Goal: Find specific page/section: Find specific page/section

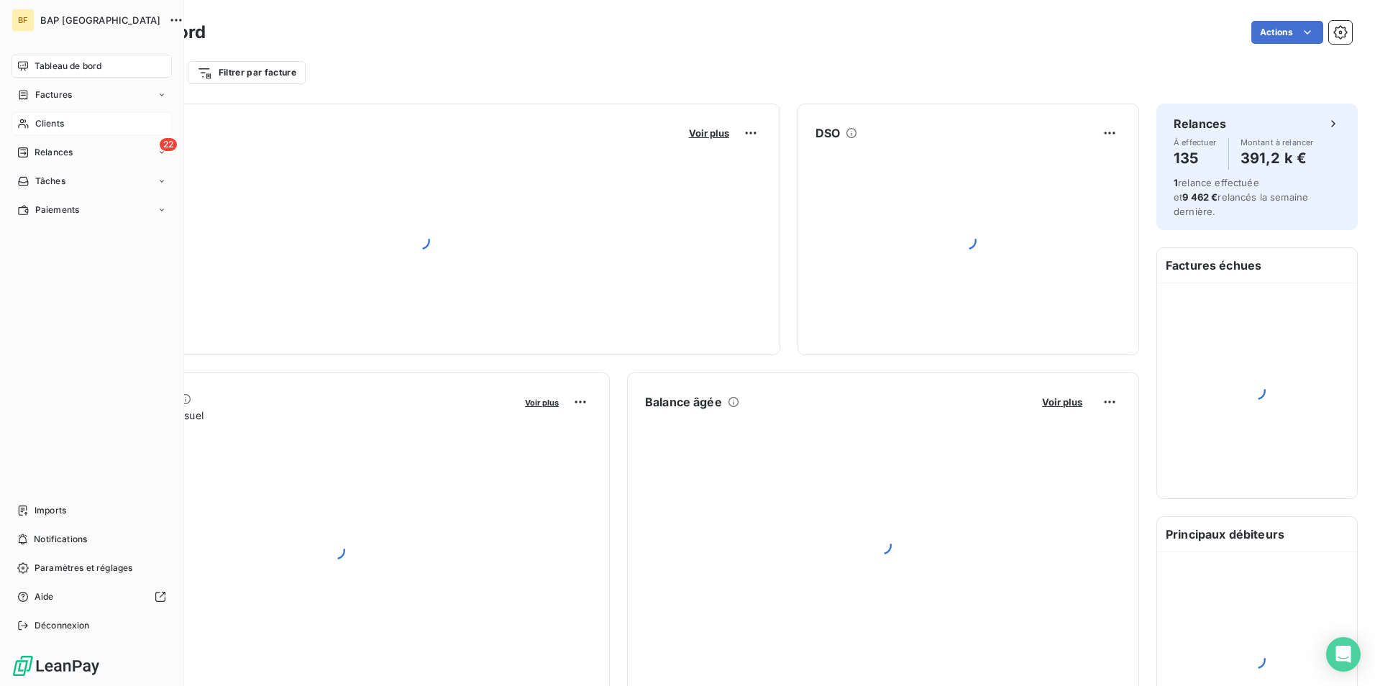
click at [30, 119] on div "Clients" at bounding box center [92, 123] width 160 height 23
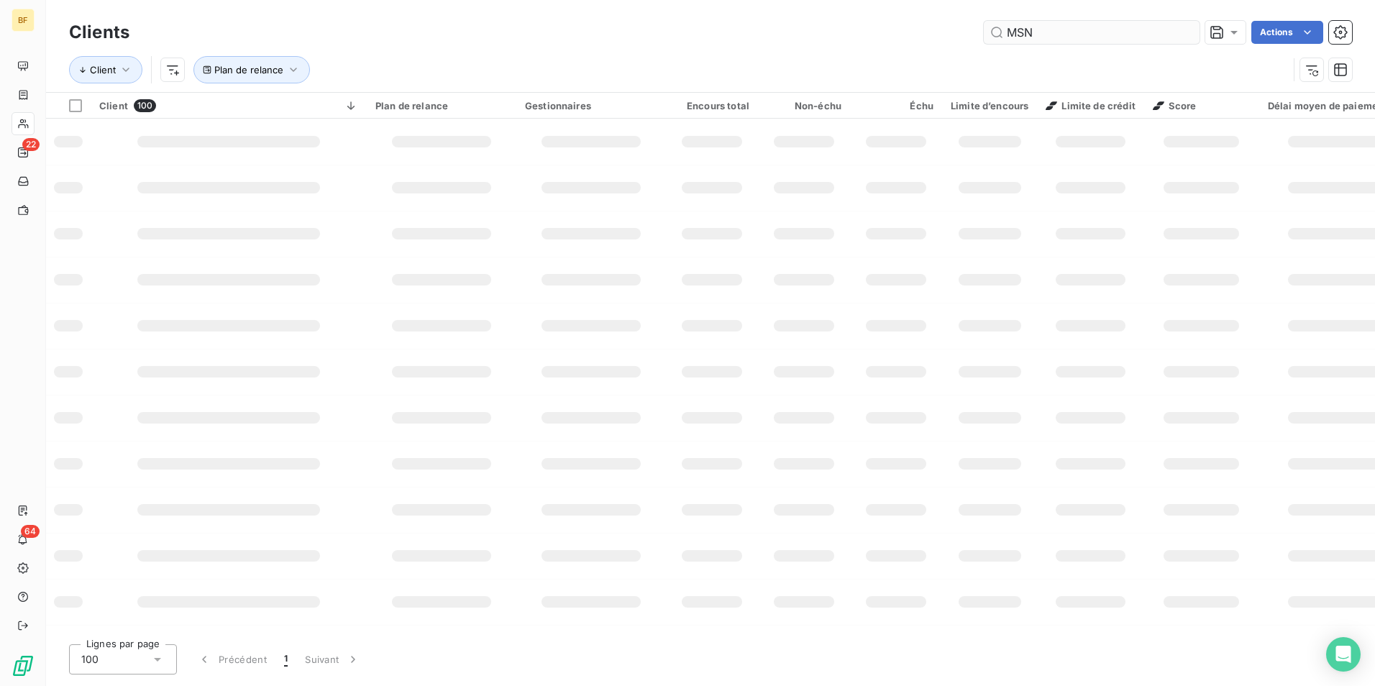
click at [1056, 33] on input "MSN" at bounding box center [1092, 32] width 216 height 23
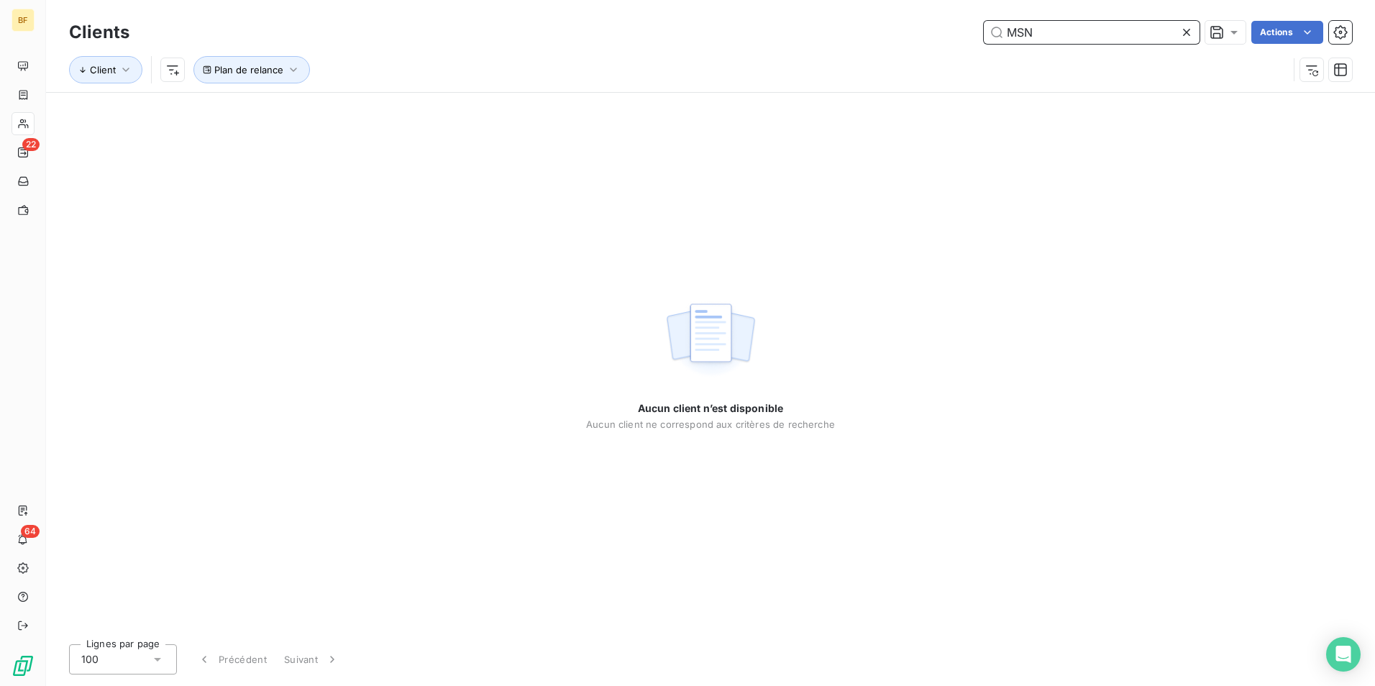
drag, startPoint x: 1058, startPoint y: 33, endPoint x: 919, endPoint y: 34, distance: 138.8
click at [919, 34] on div "MSN Actions" at bounding box center [750, 32] width 1206 height 23
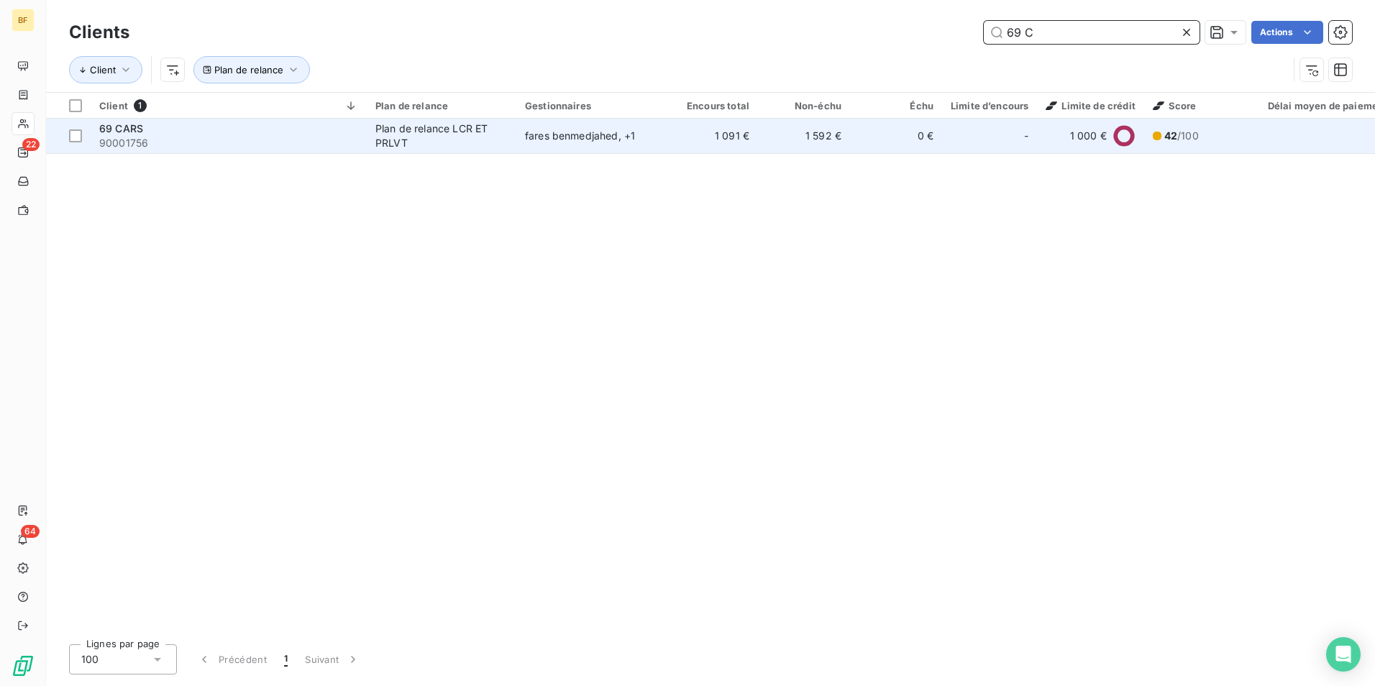
type input "69 C"
click at [241, 150] on td "69 CARS 90001756" at bounding box center [229, 136] width 276 height 35
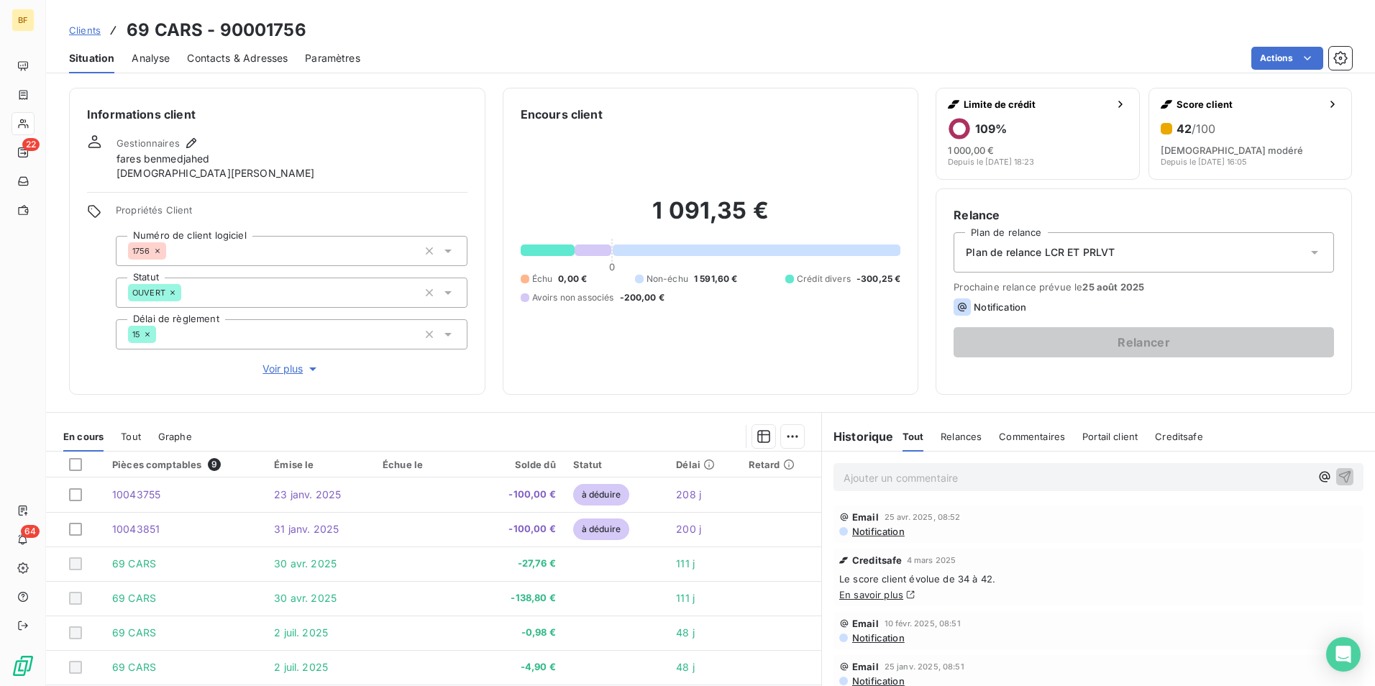
click at [134, 433] on span "Tout" at bounding box center [131, 437] width 20 height 12
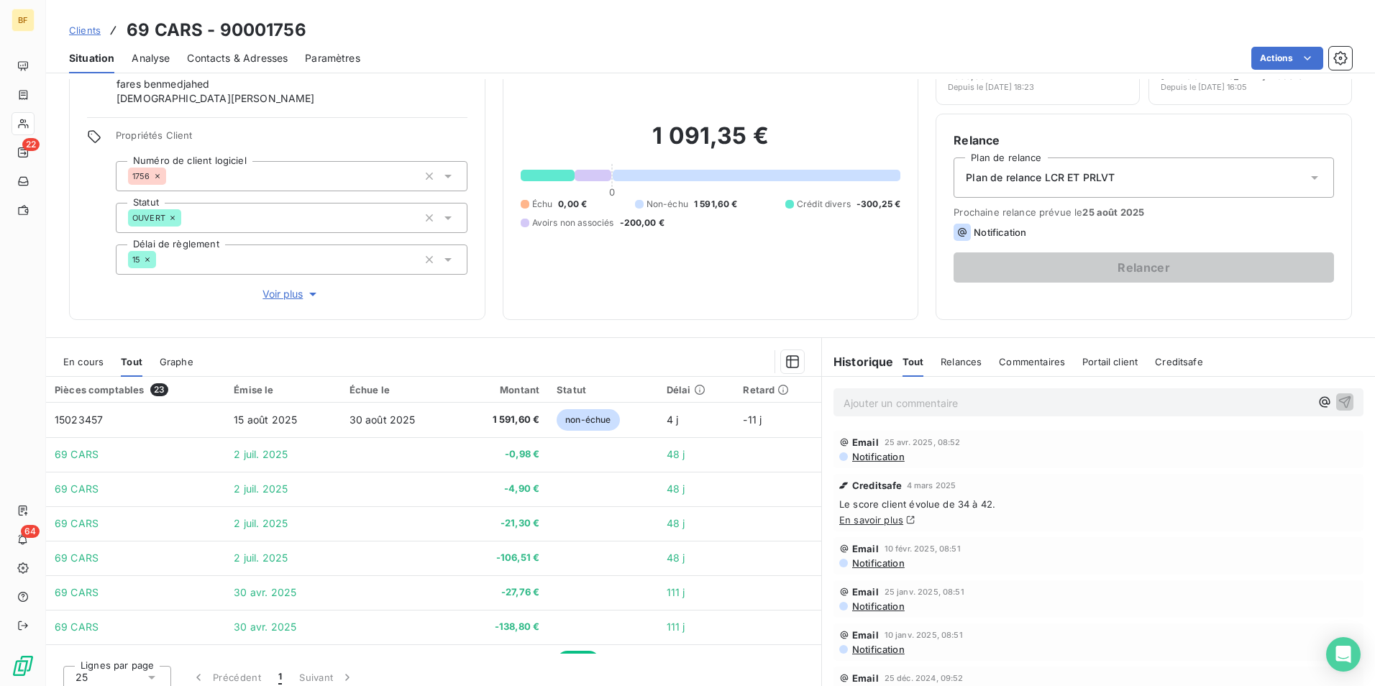
scroll to position [86, 0]
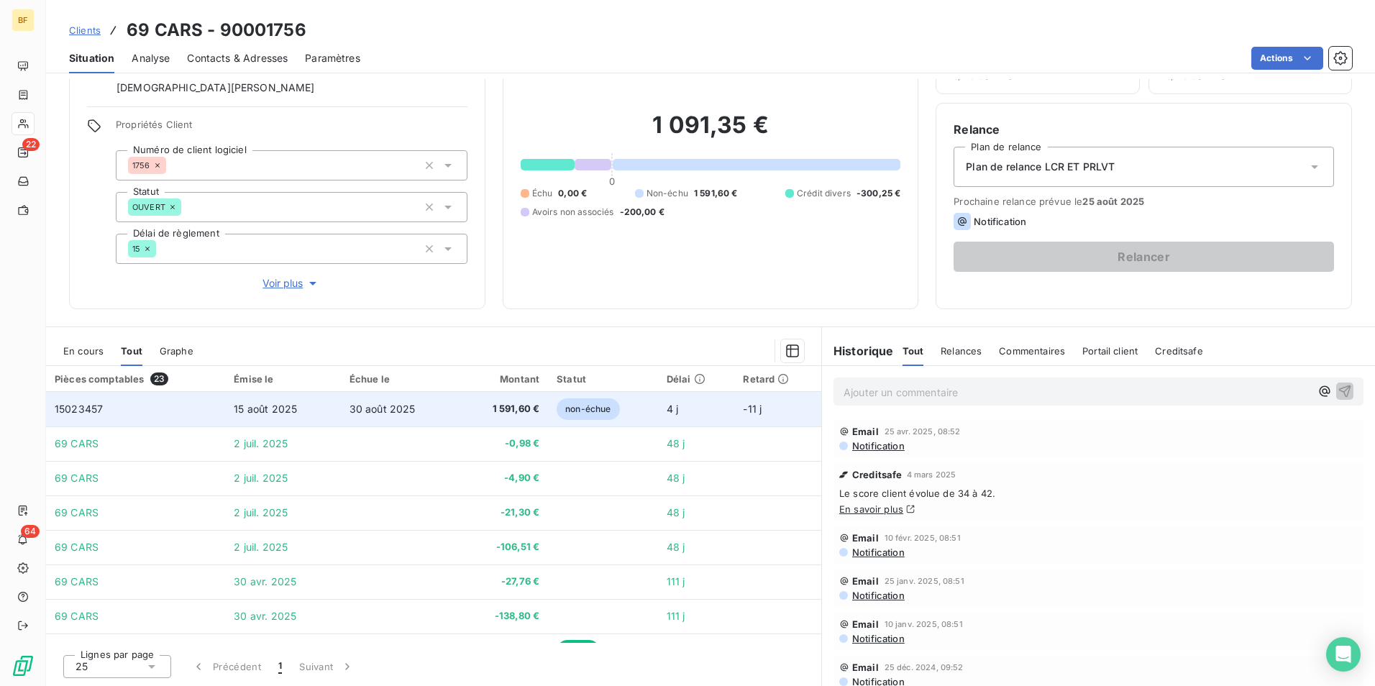
click at [416, 408] on td "30 août 2025" at bounding box center [398, 409] width 115 height 35
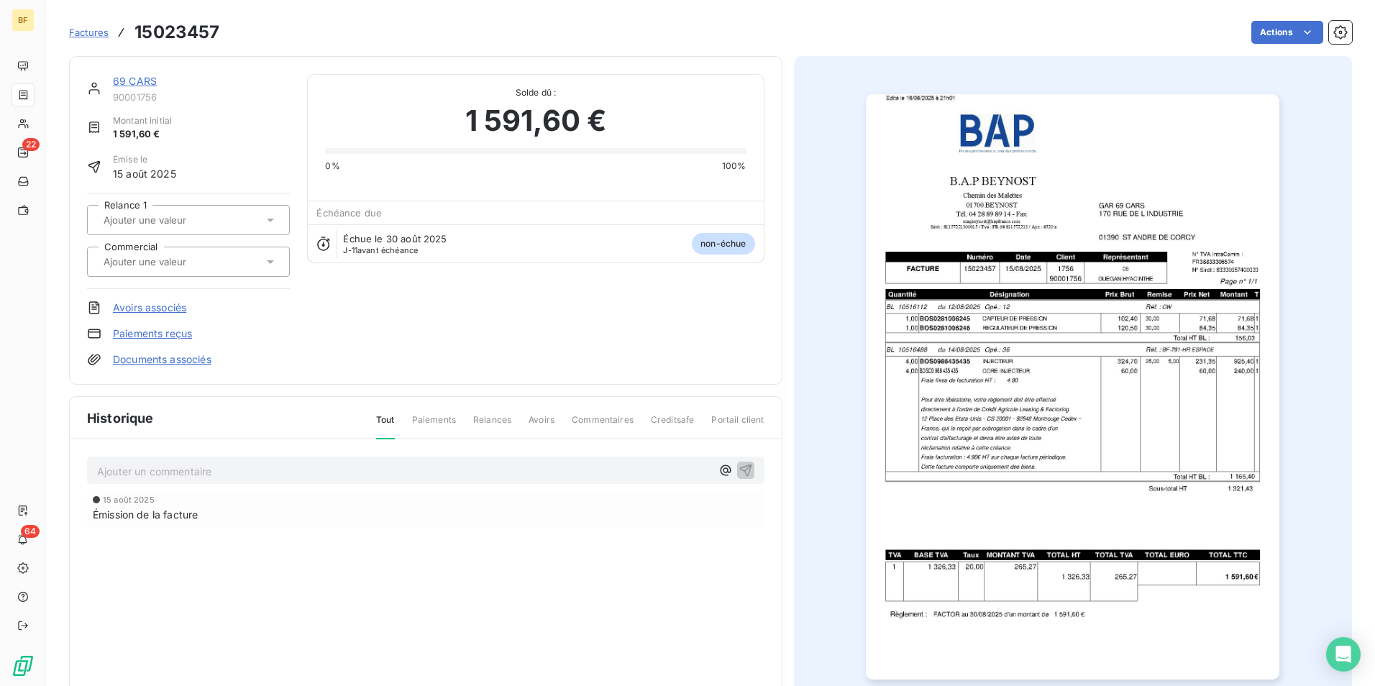
click at [1013, 327] on img "button" at bounding box center [1073, 387] width 414 height 586
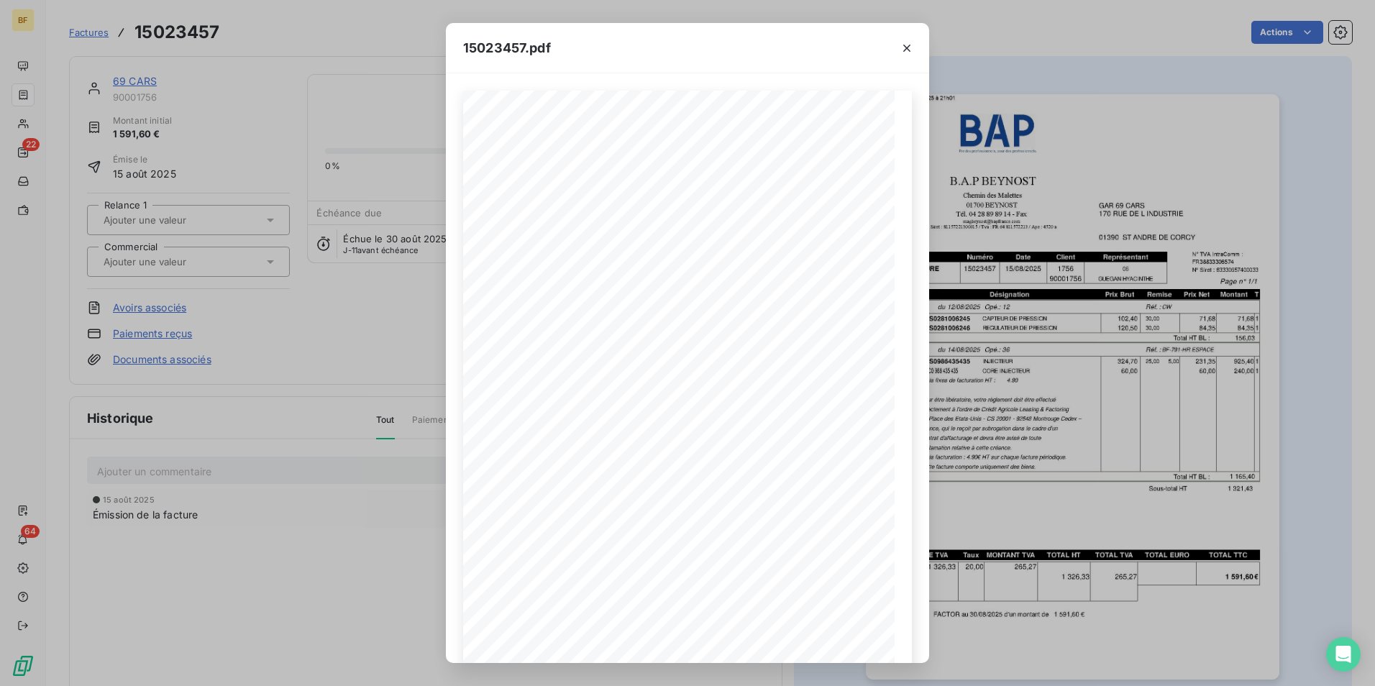
drag, startPoint x: 909, startPoint y: 45, endPoint x: 931, endPoint y: 320, distance: 276.4
click at [909, 45] on icon "button" at bounding box center [907, 48] width 14 height 14
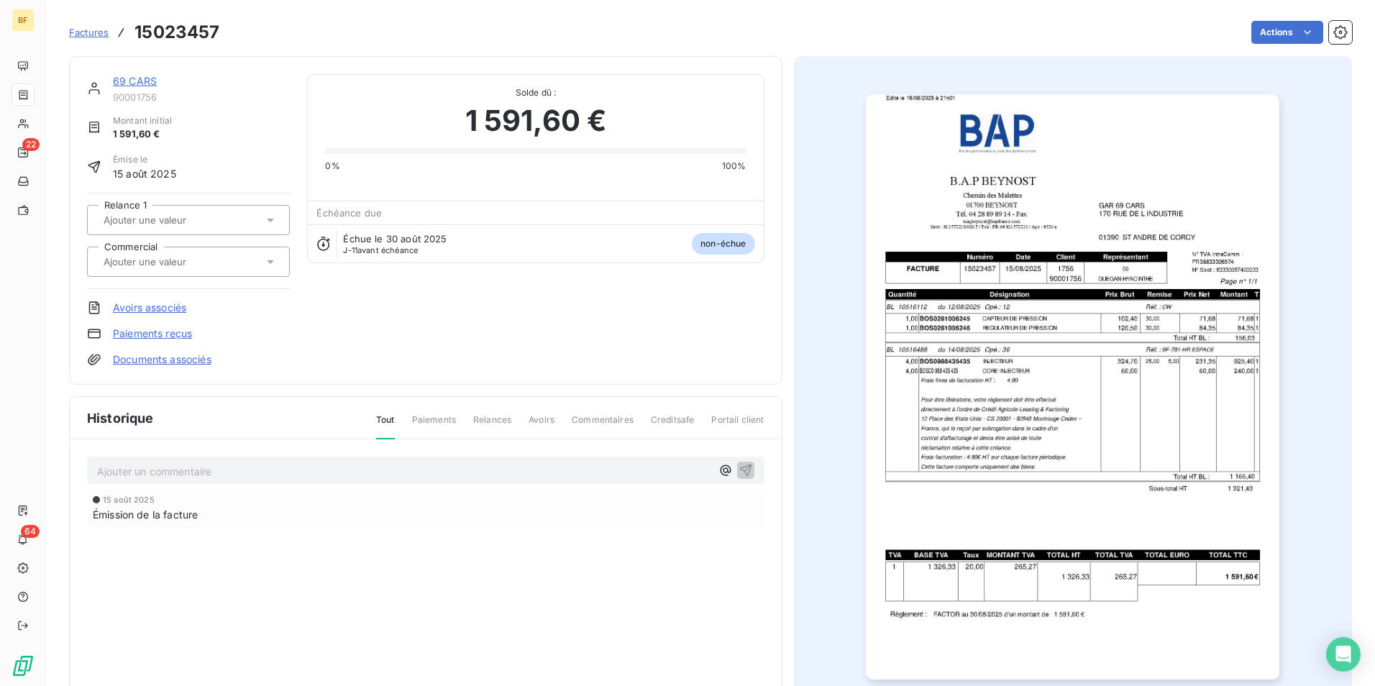
click at [1056, 405] on img "button" at bounding box center [1073, 387] width 414 height 586
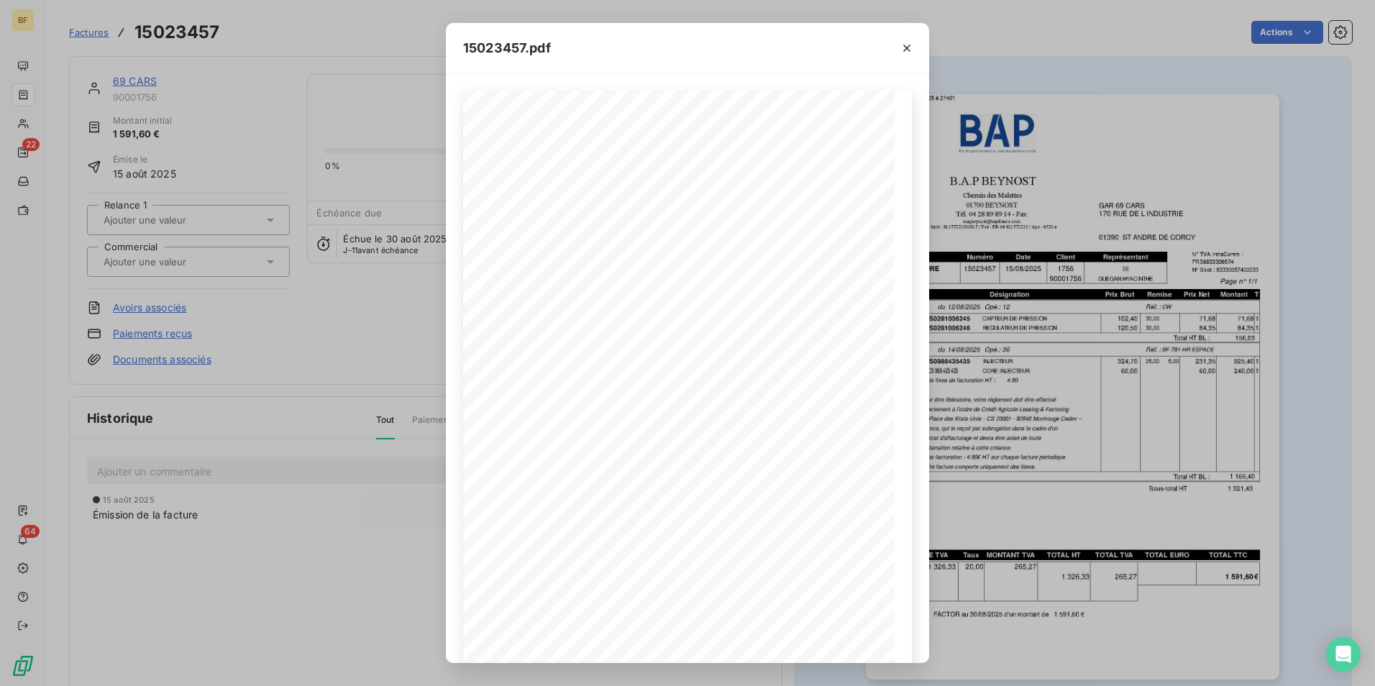
click at [906, 48] on icon "button" at bounding box center [907, 48] width 14 height 14
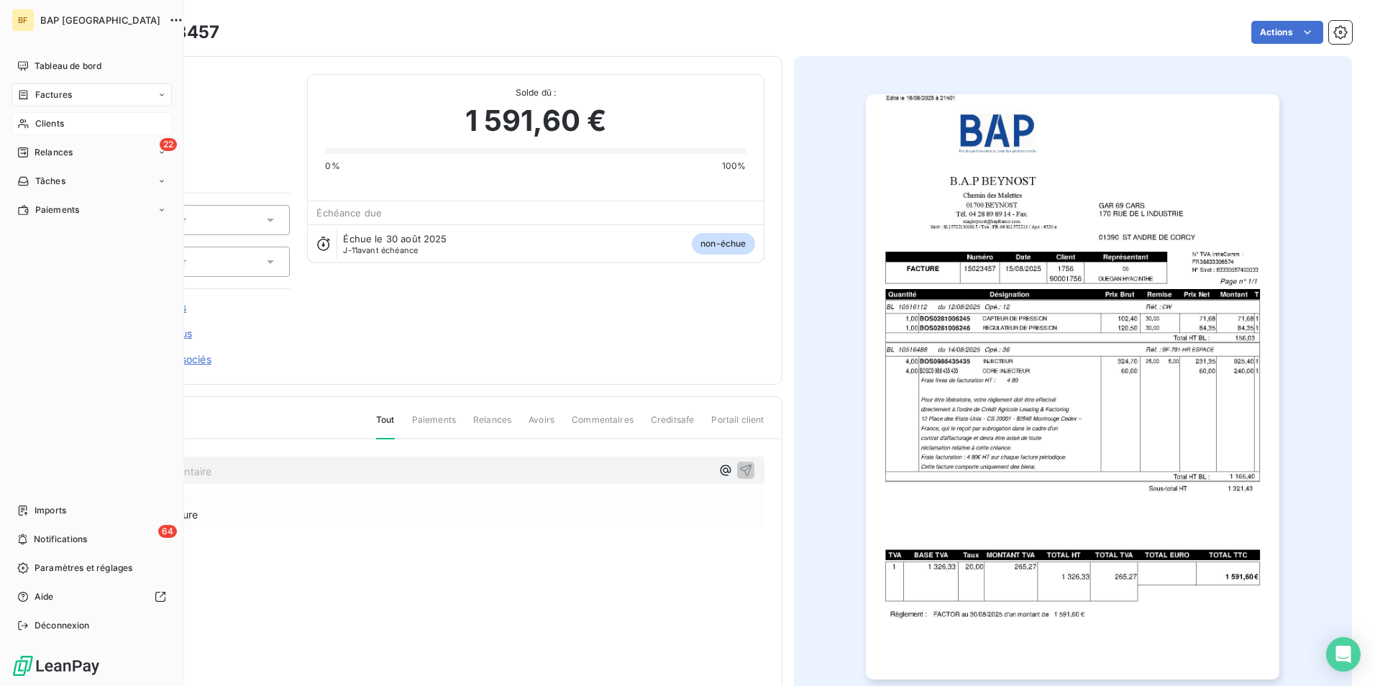
click at [33, 120] on div "Clients" at bounding box center [92, 123] width 160 height 23
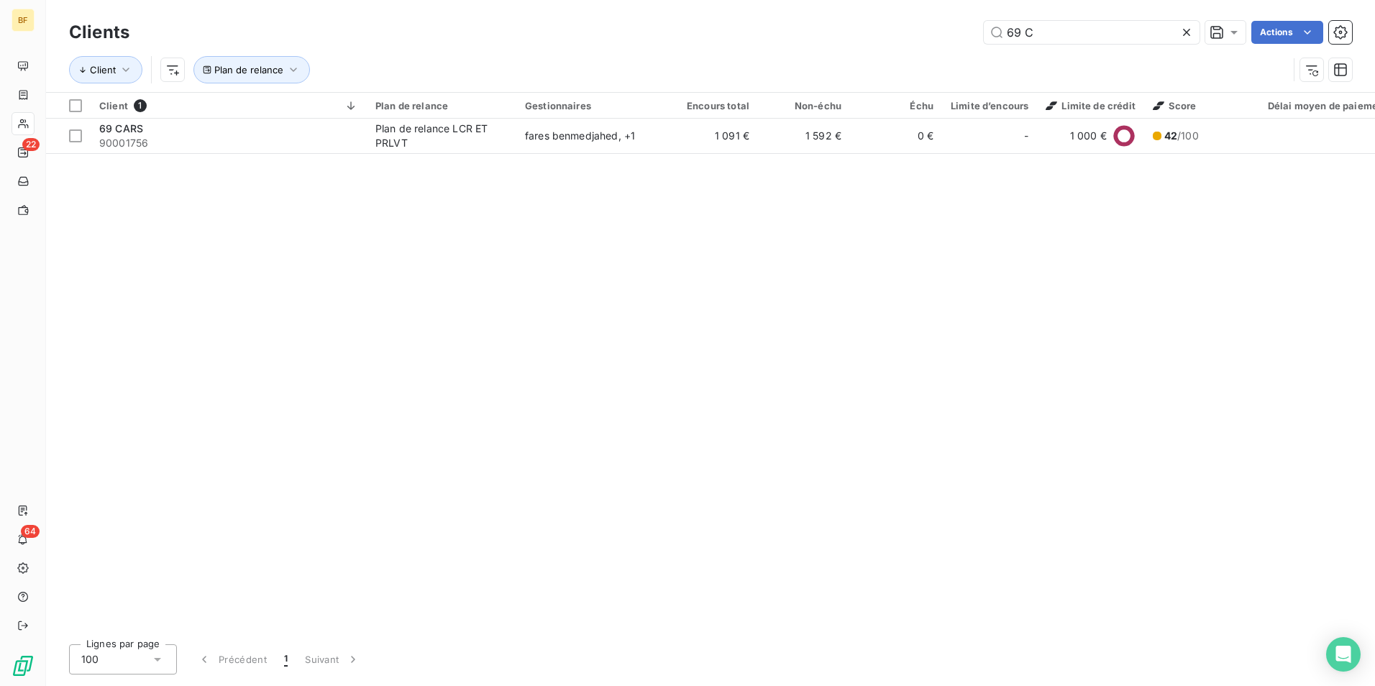
drag, startPoint x: 1055, startPoint y: 37, endPoint x: 818, endPoint y: 14, distance: 237.8
click at [821, 14] on div "Clients 69 C Actions Client Plan de relance" at bounding box center [710, 46] width 1329 height 92
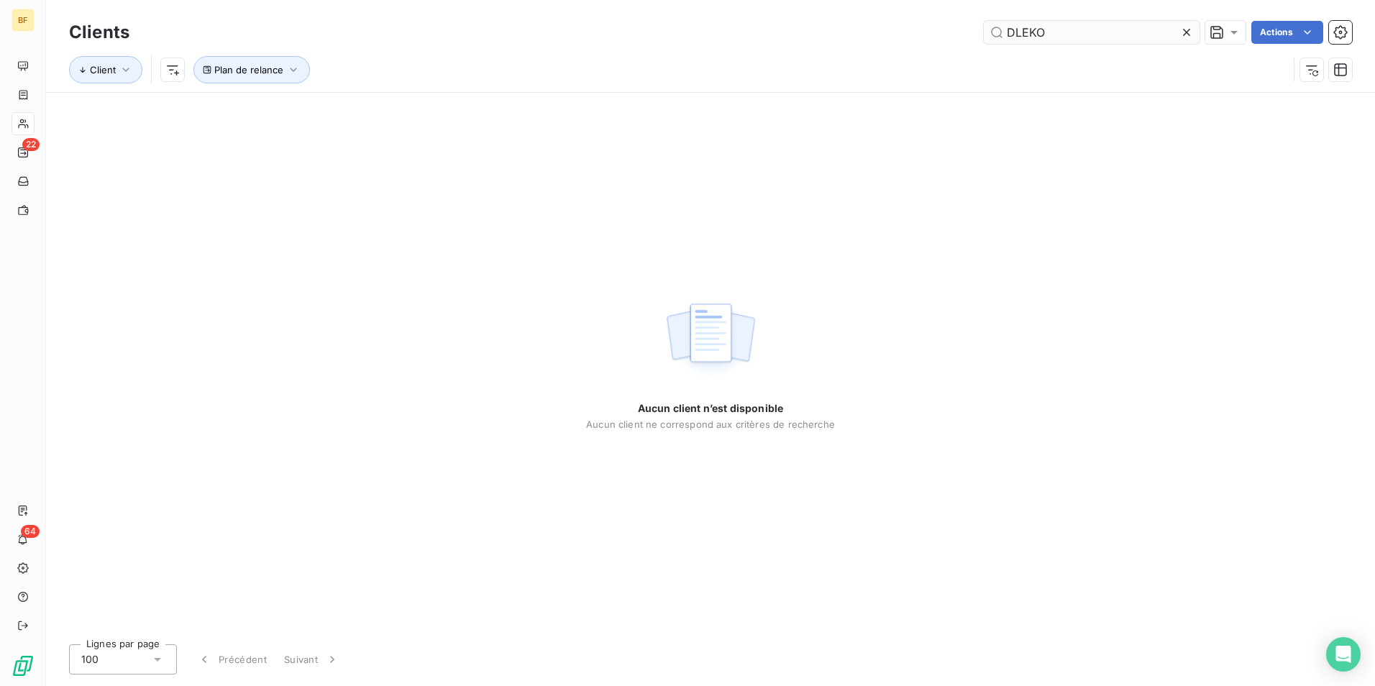
drag, startPoint x: 1071, startPoint y: 19, endPoint x: 992, endPoint y: 21, distance: 79.1
click at [992, 21] on div "Clients DLEKO Actions" at bounding box center [710, 32] width 1283 height 30
drag, startPoint x: 1049, startPoint y: 29, endPoint x: 1114, endPoint y: 50, distance: 67.8
click at [1050, 29] on input "DLEKO" at bounding box center [1092, 32] width 216 height 23
drag, startPoint x: 1084, startPoint y: 35, endPoint x: 891, endPoint y: 22, distance: 194.0
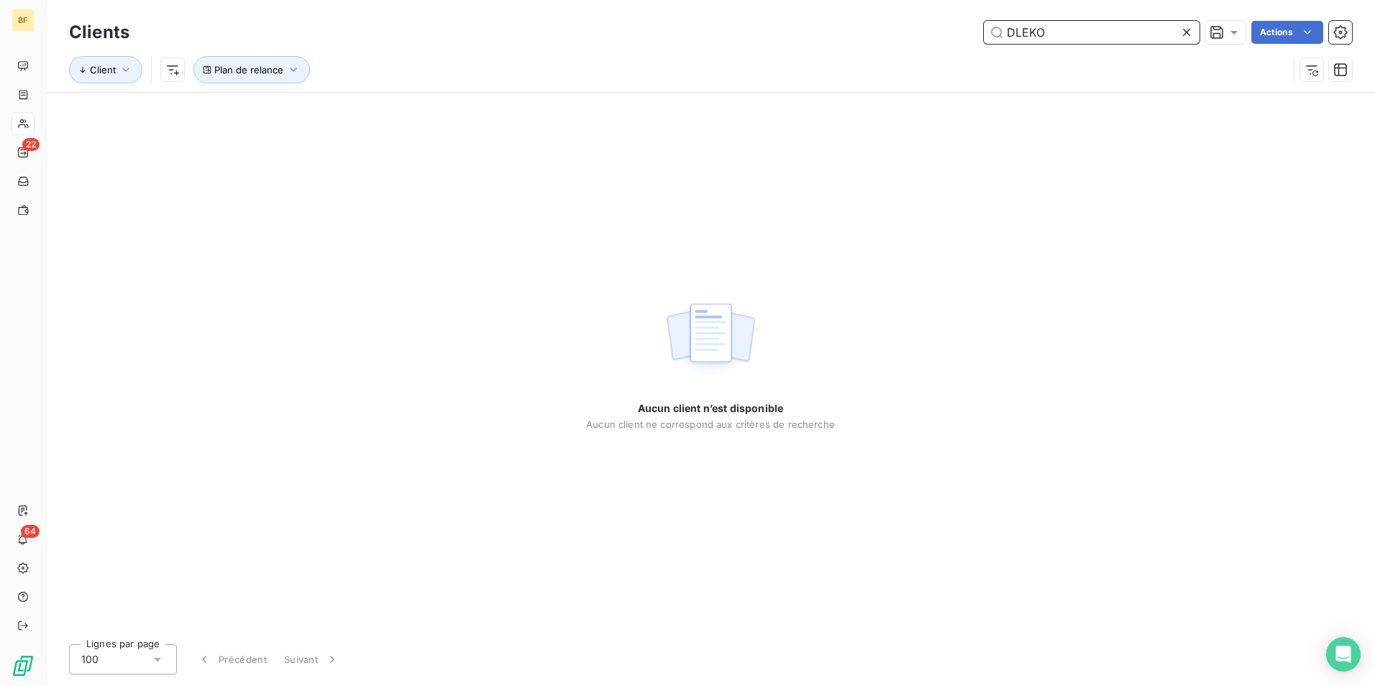
click at [891, 22] on div "DLEKO Actions" at bounding box center [750, 32] width 1206 height 23
type input "DELKO"
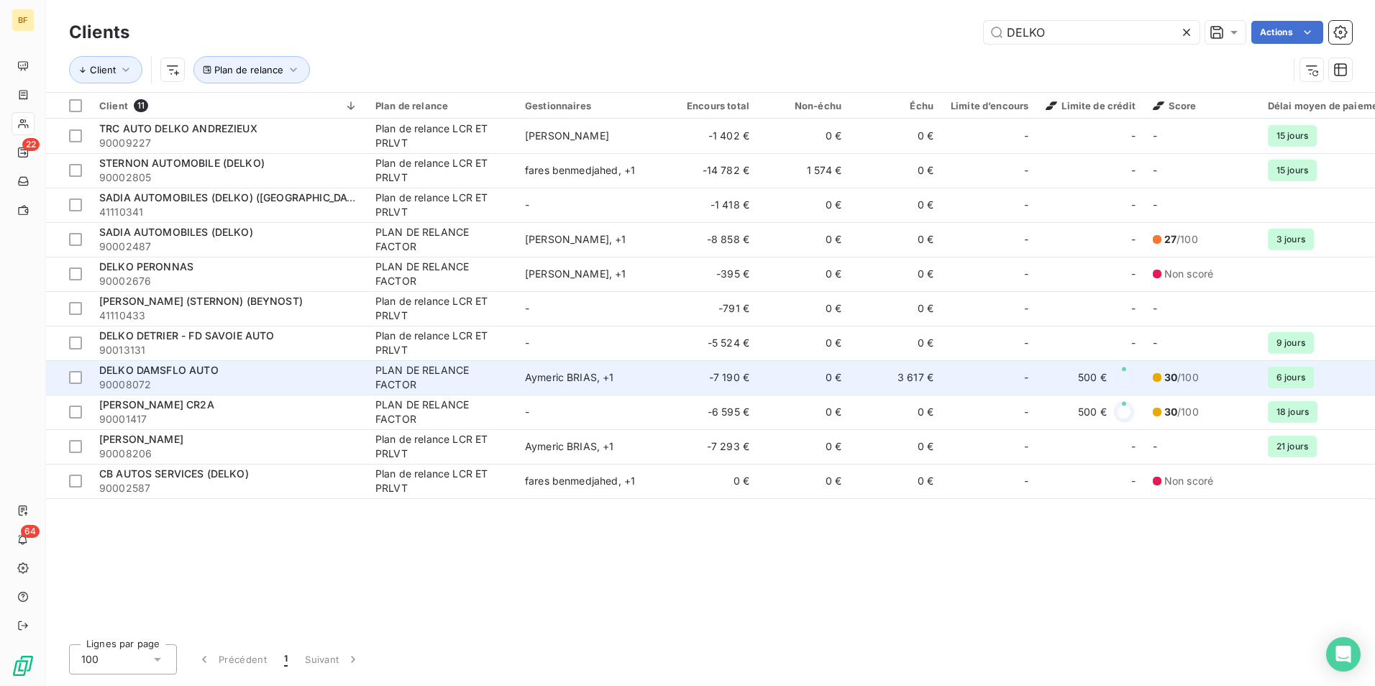
click at [220, 376] on div "DELKO DAMSFLO AUTO" at bounding box center [228, 370] width 259 height 14
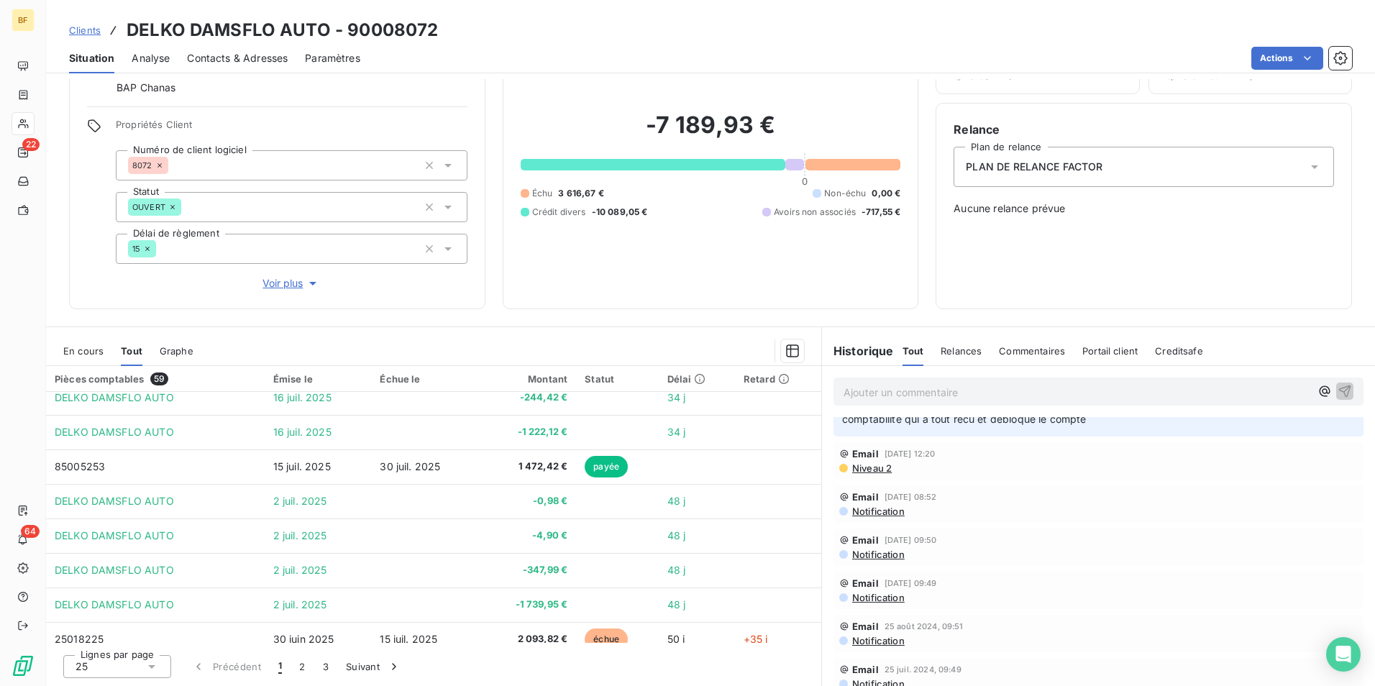
scroll to position [1049, 0]
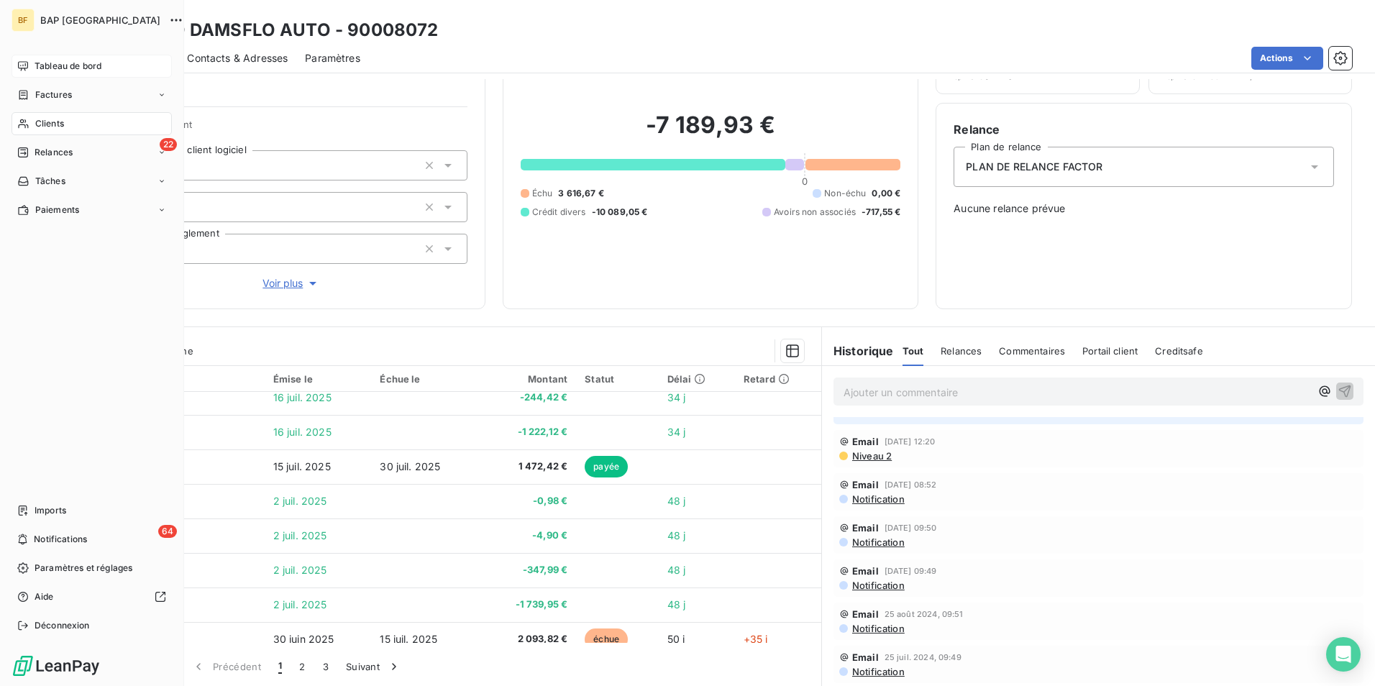
click at [20, 57] on div "Tableau de bord" at bounding box center [92, 66] width 160 height 23
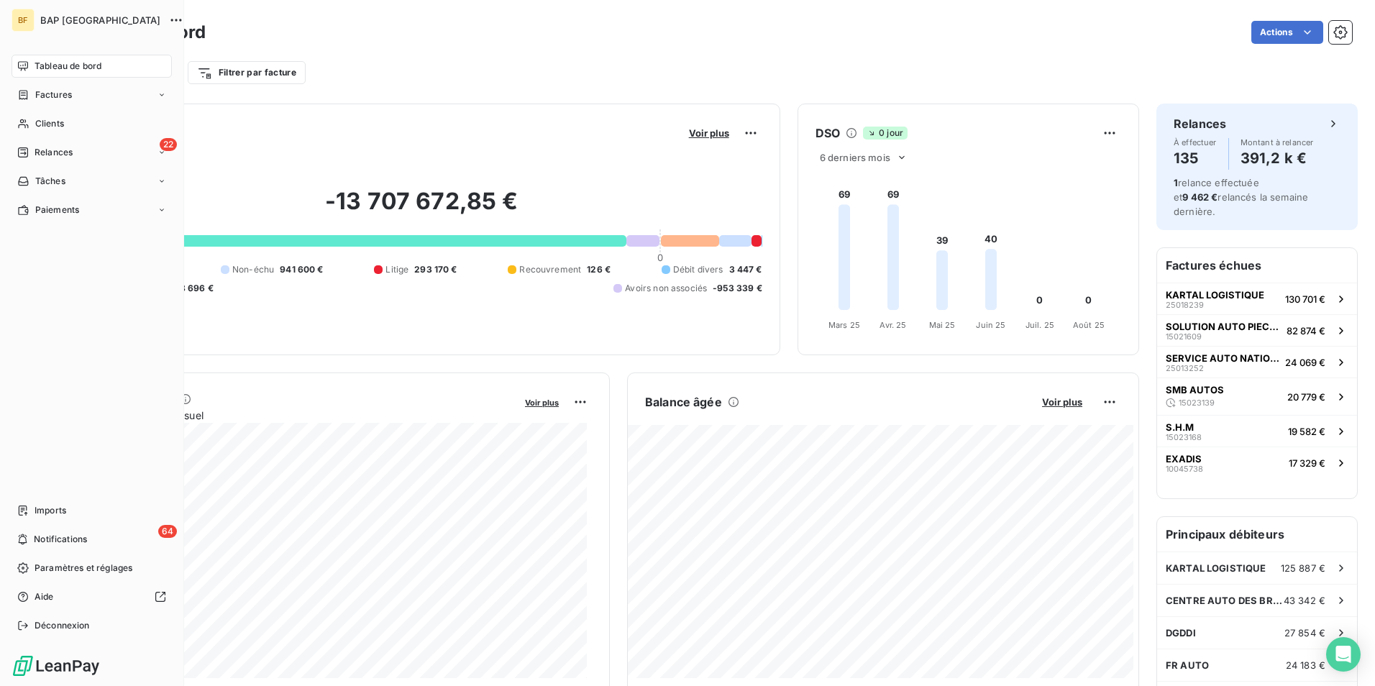
drag, startPoint x: 34, startPoint y: 65, endPoint x: 164, endPoint y: 64, distance: 130.2
click at [38, 64] on span "Tableau de bord" at bounding box center [68, 66] width 67 height 13
click at [43, 114] on div "Clients" at bounding box center [92, 123] width 160 height 23
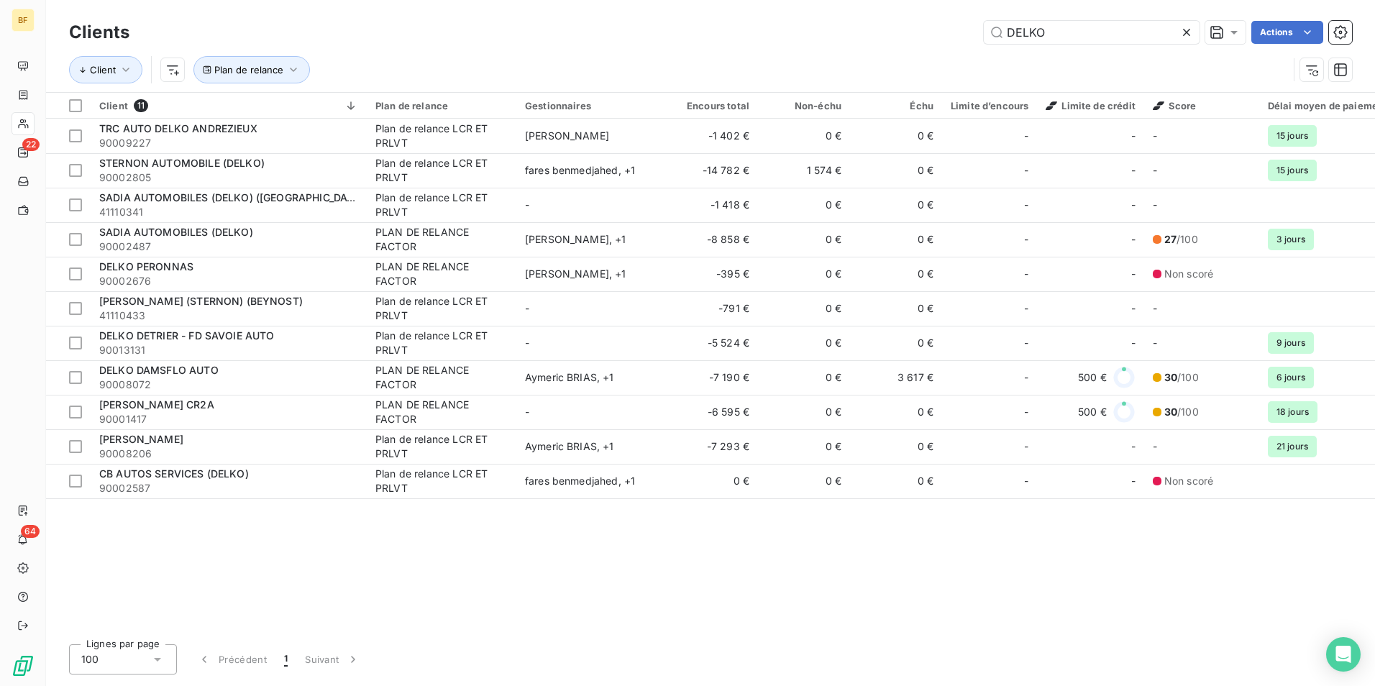
drag, startPoint x: 1070, startPoint y: 35, endPoint x: 917, endPoint y: 22, distance: 153.8
click at [917, 24] on div "DELKO Actions" at bounding box center [750, 32] width 1206 height 23
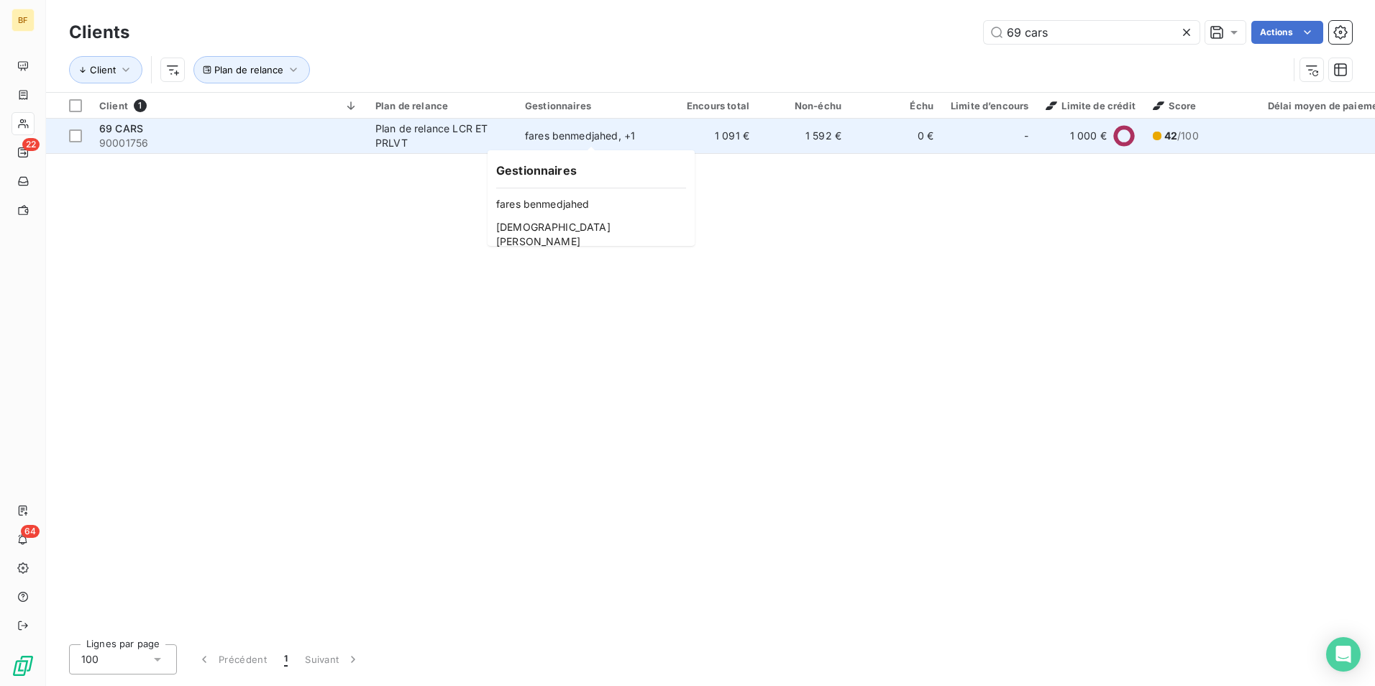
type input "69 cars"
click at [571, 129] on div "fares benmedjahed , + 1" at bounding box center [591, 136] width 132 height 14
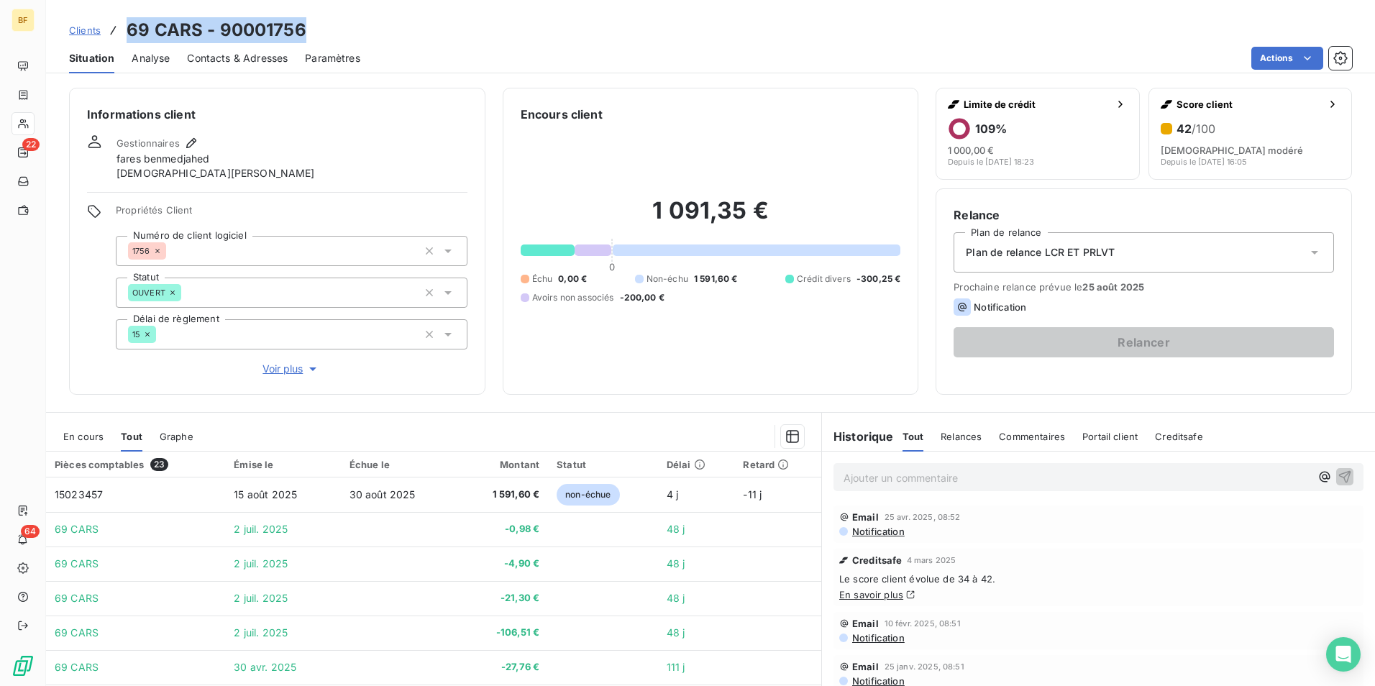
drag, startPoint x: 306, startPoint y: 30, endPoint x: 129, endPoint y: 29, distance: 177.7
click at [129, 29] on div "Clients 69 CARS - 90001756" at bounding box center [710, 30] width 1329 height 26
copy h3 "69 CARS - 90001756"
click at [497, 49] on div "Actions" at bounding box center [865, 58] width 975 height 23
